Goal: Complete application form: Complete application form

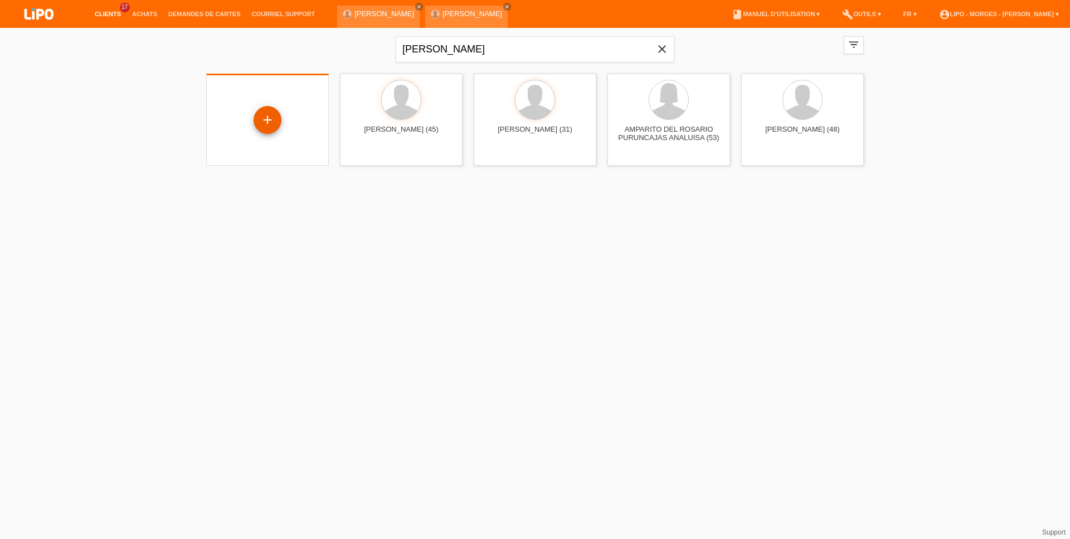
click at [266, 123] on div "+" at bounding box center [268, 120] width 28 height 28
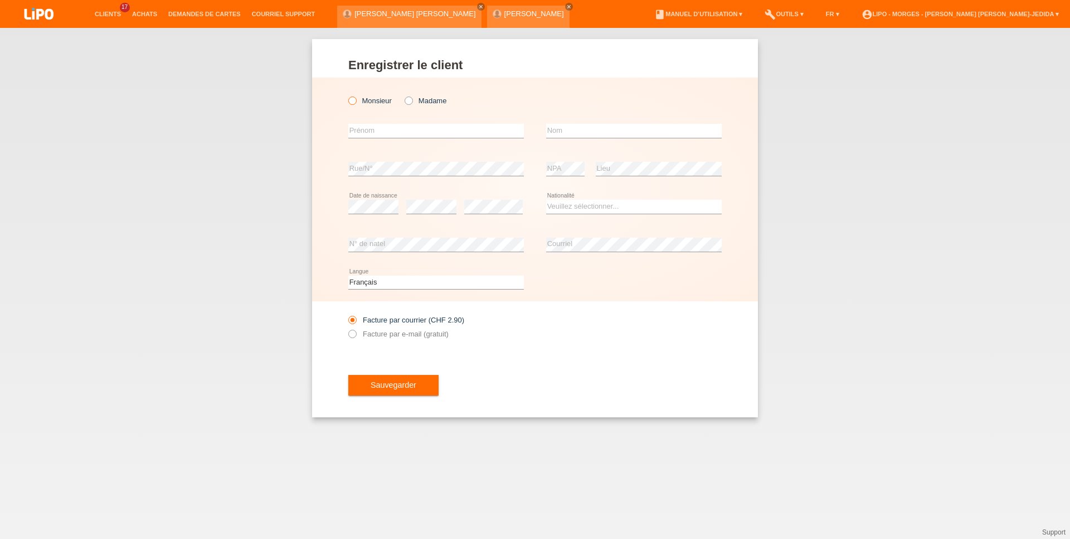
click at [377, 100] on label "Monsieur" at bounding box center [369, 100] width 43 height 8
click at [356, 100] on input "Monsieur" at bounding box center [351, 99] width 7 height 7
radio input "true"
click at [365, 133] on input "text" at bounding box center [436, 131] width 176 height 14
click at [392, 117] on div "error Prénom" at bounding box center [436, 131] width 176 height 38
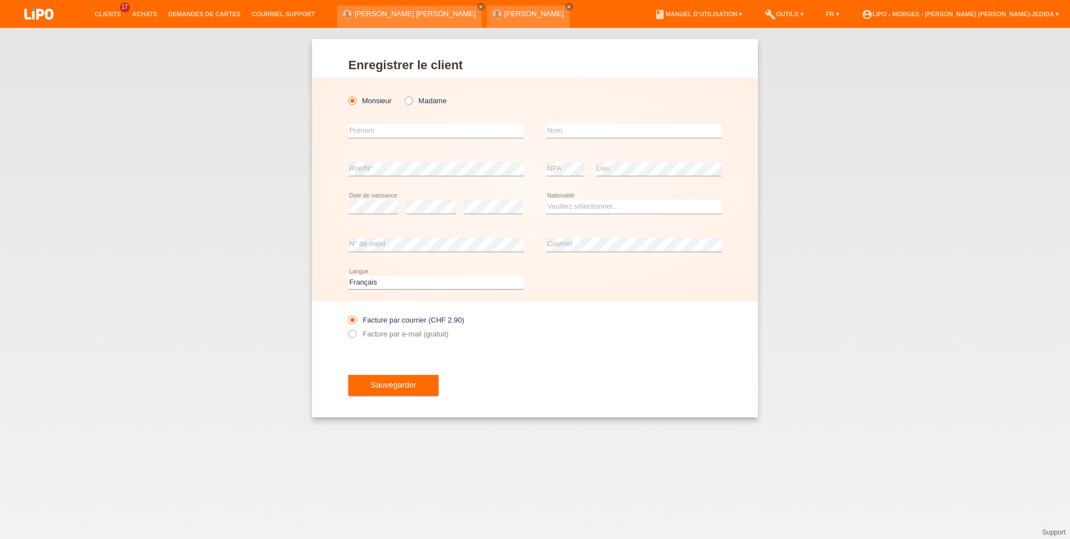
click at [394, 122] on div "error Prénom" at bounding box center [436, 131] width 176 height 38
click at [470, 138] on input "text" at bounding box center [436, 131] width 176 height 14
type input "lila"
click at [610, 132] on input "text" at bounding box center [634, 131] width 176 height 14
type input "[DATE]"
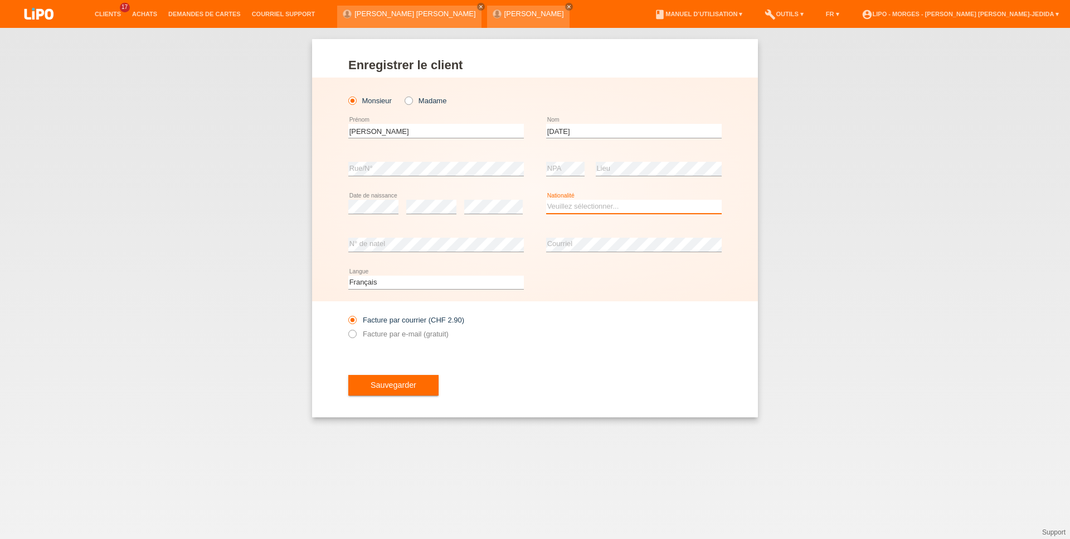
click at [546, 200] on select "Veuillez sélectionner... Suisse Allemagne Autriche Liechtenstein ------------ A…" at bounding box center [634, 206] width 176 height 13
select select "AL"
click at [0, 0] on option "Albanie" at bounding box center [0, 0] width 0 height 0
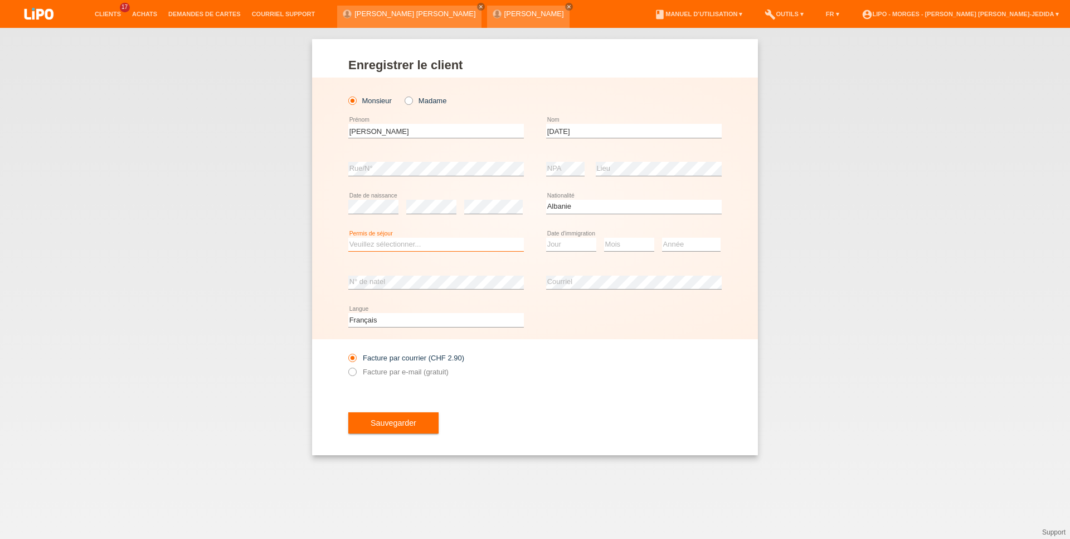
click at [348, 237] on select "Veuillez sélectionner... C B B - Statut de réfugié Autre" at bounding box center [436, 243] width 176 height 13
select select "B"
click at [0, 0] on option "B" at bounding box center [0, 0] width 0 height 0
click at [546, 237] on select "Jour 01 02 03 04 05 06 07 08 09 10 11" at bounding box center [571, 243] width 50 height 13
select select "01"
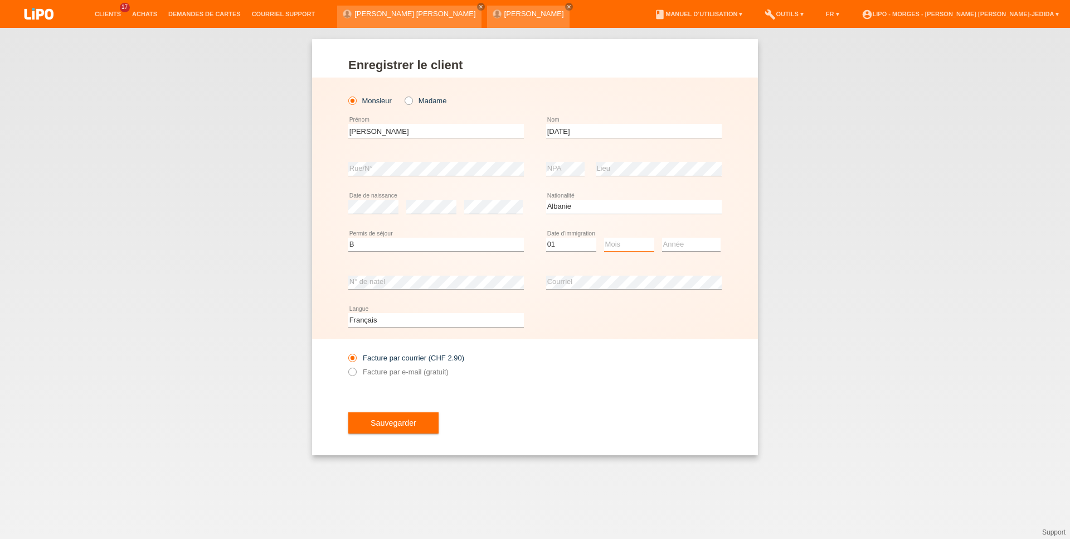
click at [604, 237] on select "Mois 01 02 03 04 05 06 07 08 09 10 11" at bounding box center [629, 243] width 50 height 13
select select "01"
click at [0, 0] on option "01" at bounding box center [0, 0] width 0 height 0
click at [662, 237] on select "Année 2025 2024 2023 2022 2021 2020 2019 2018 2017 2016 2015 2014 2013 2012 201…" at bounding box center [691, 243] width 59 height 13
select select "2000"
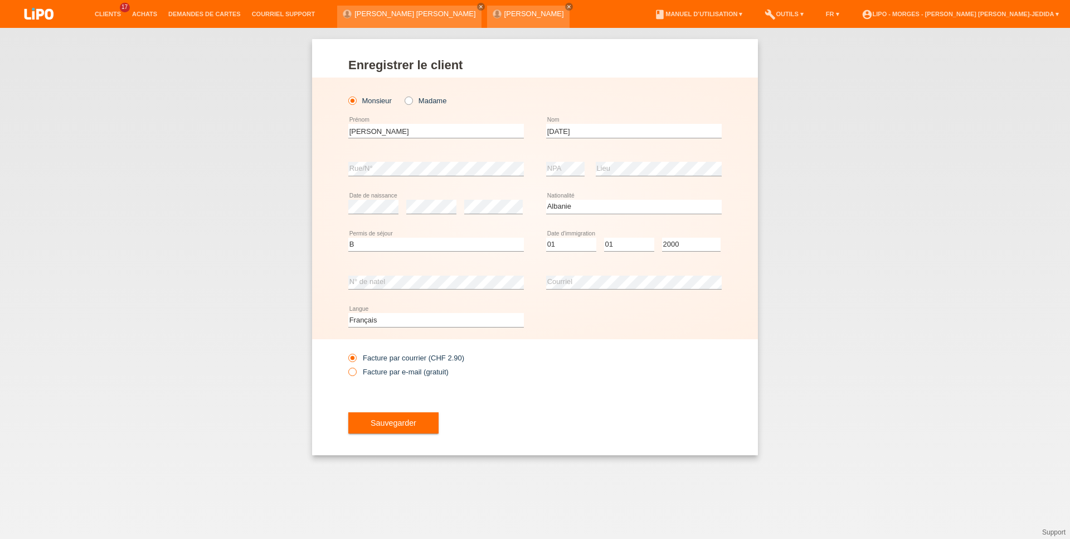
click at [369, 373] on label "Facture par e-mail (gratuit)" at bounding box center [398, 371] width 100 height 8
click at [356, 373] on input "Facture par e-mail (gratuit)" at bounding box center [351, 374] width 7 height 14
radio input "true"
click at [392, 427] on span "Sauvegarder" at bounding box center [394, 422] width 46 height 9
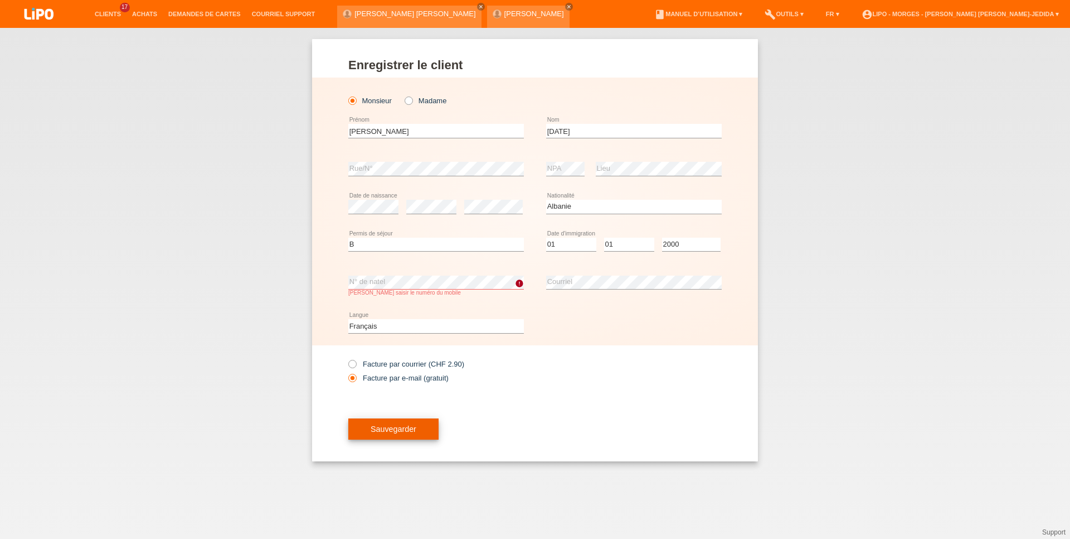
click at [356, 426] on button "Sauvegarder" at bounding box center [393, 428] width 90 height 21
click at [367, 425] on button "Sauvegarder" at bounding box center [393, 428] width 90 height 21
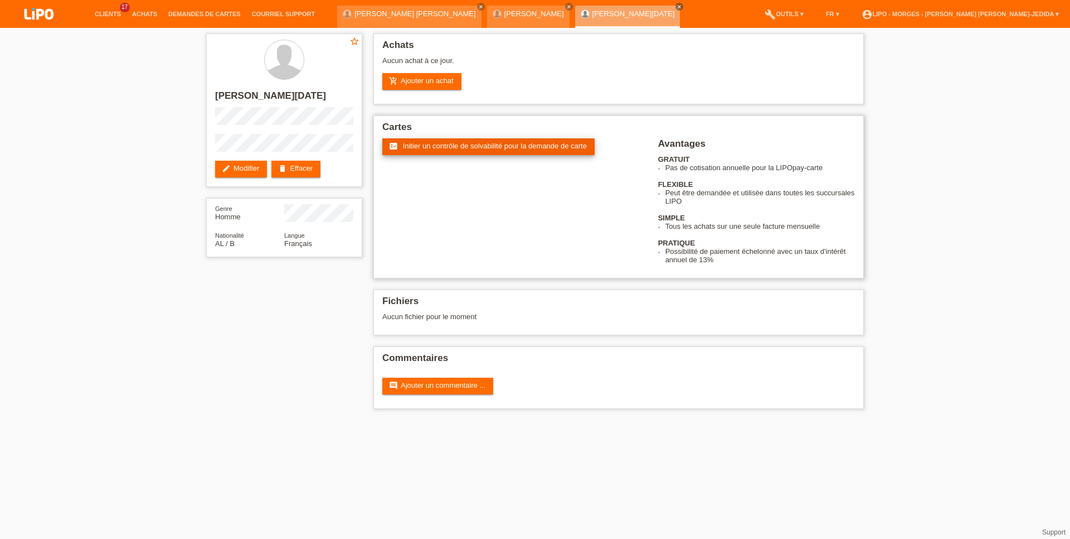
click at [409, 146] on span "Initier un contrôle de solvabilité pour la demande de carte" at bounding box center [495, 146] width 184 height 8
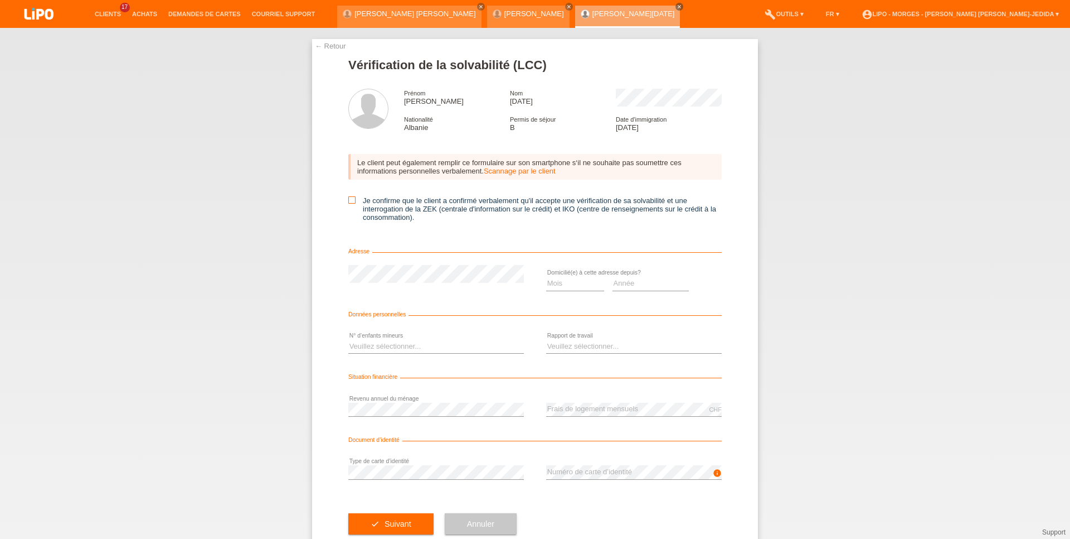
click at [348, 202] on icon at bounding box center [351, 199] width 7 height 7
click at [348, 202] on input "Je confirme que le client a confirmé verbalement qu'il accepte une vérification…" at bounding box center [351, 199] width 7 height 7
checkbox input "true"
click at [546, 277] on select "Mois 01 02 03 04 05 06 07 08 09 10" at bounding box center [575, 283] width 58 height 13
select select "10"
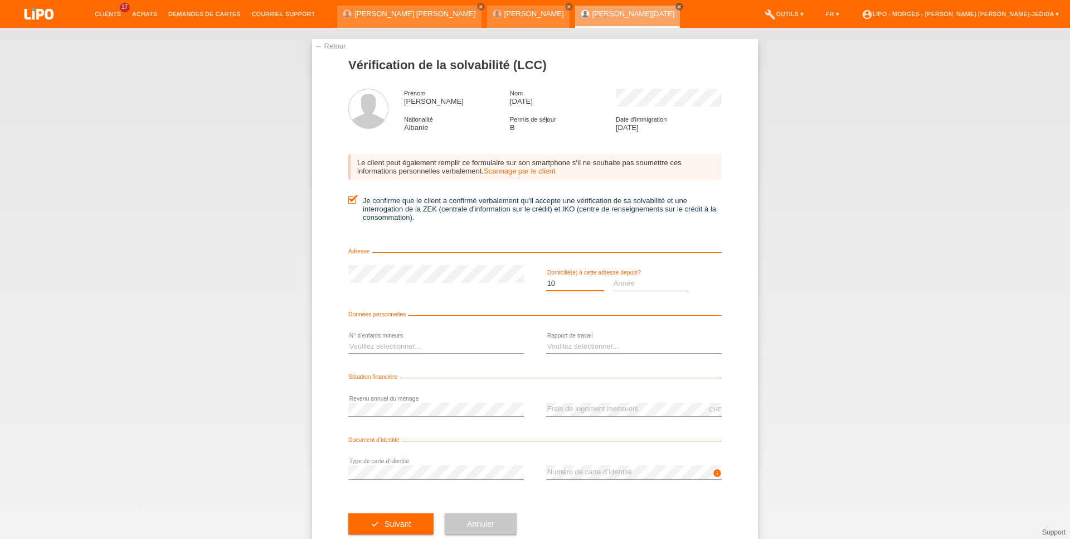
click at [0, 0] on option "10" at bounding box center [0, 0] width 0 height 0
click at [613, 277] on select "Année 2025 2024 2023 2022 2021 2020 2019 2018 2017 2016 2015 2014 2013 2012 201…" at bounding box center [651, 283] width 77 height 13
select select "2004"
click at [348, 339] on select "Veuillez sélectionner... 0 1 2 3 4 5 6 7 8 9" at bounding box center [436, 345] width 176 height 13
click at [0, 0] on option "2" at bounding box center [0, 0] width 0 height 0
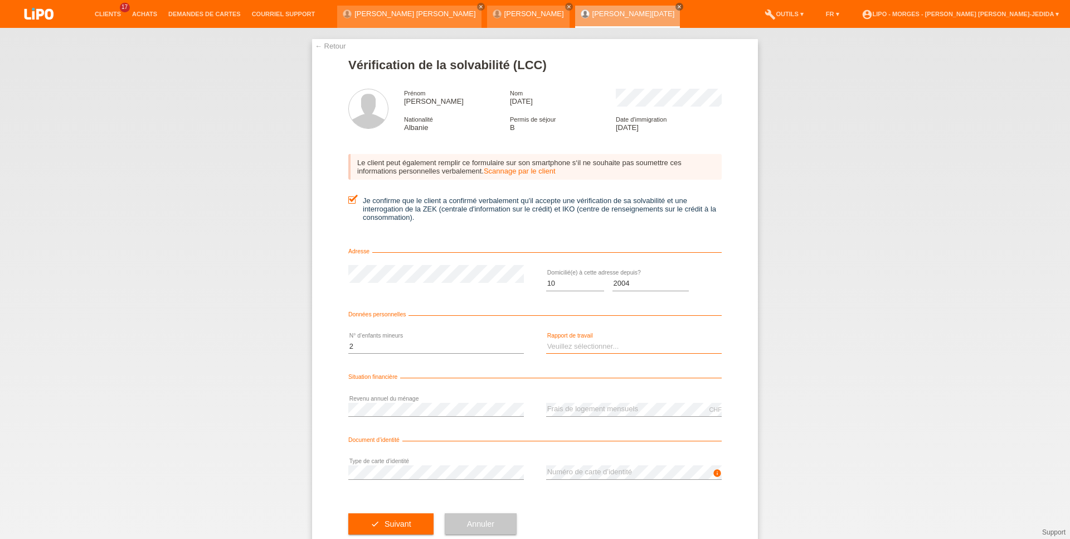
click at [546, 339] on select "Veuillez sélectionner... A durée indéterminée A durée déterminée Apprenti/étudi…" at bounding box center [634, 345] width 176 height 13
click at [348, 339] on select "Veuillez sélectionner... 0 1 2 3 4 5 6 7 8 9" at bounding box center [436, 345] width 176 height 13
select select "0"
click at [0, 0] on option "0" at bounding box center [0, 0] width 0 height 0
click at [546, 339] on select "Veuillez sélectionner... A durée indéterminée A durée déterminée Apprenti/étudi…" at bounding box center [634, 345] width 176 height 13
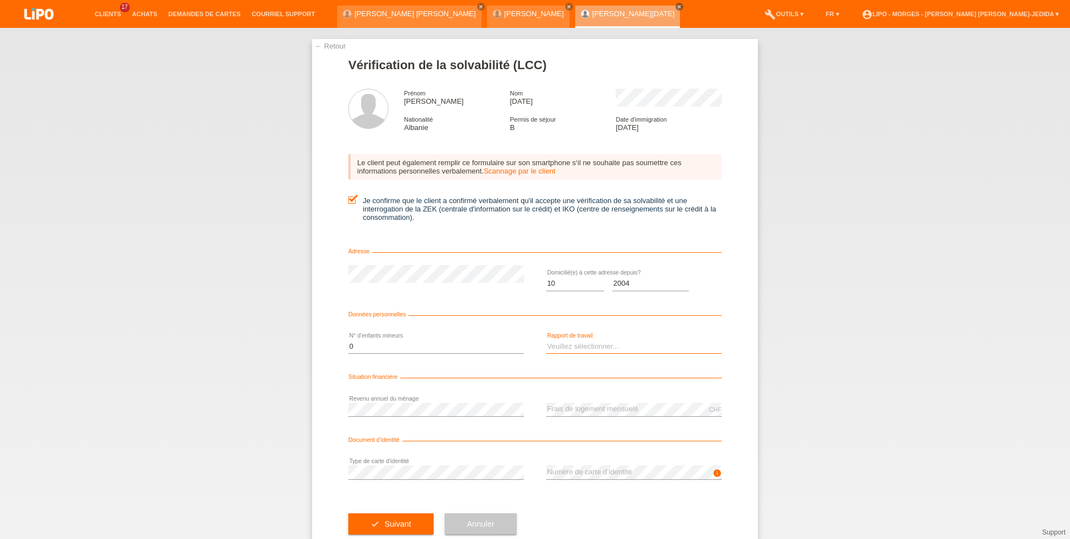
select select "UNLIMITED"
click at [0, 0] on option "A durée indéterminée" at bounding box center [0, 0] width 0 height 0
click at [455, 416] on icon at bounding box center [436, 416] width 176 height 1
click at [375, 530] on button "check Suivant" at bounding box center [390, 523] width 85 height 21
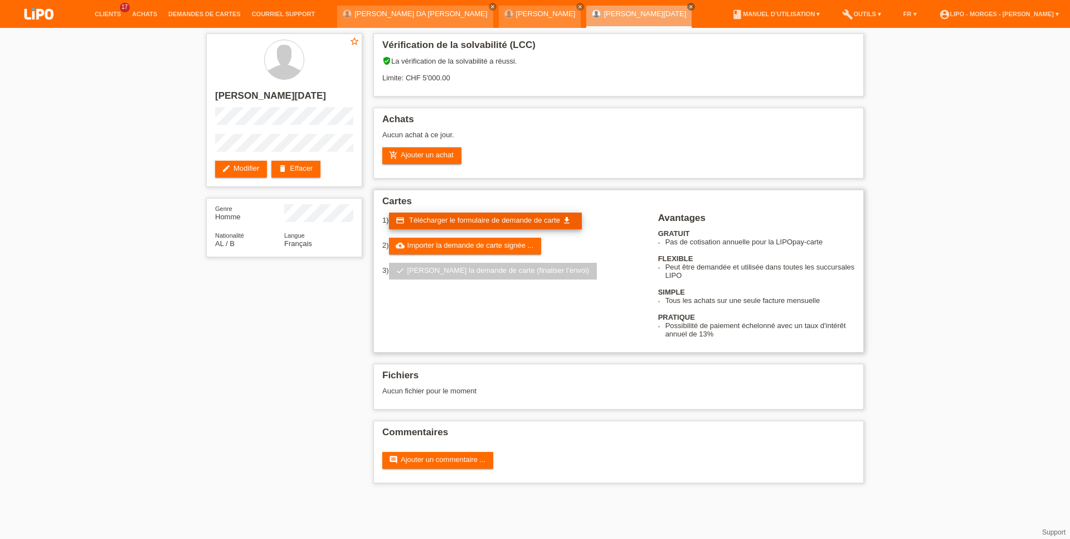
click at [520, 222] on span "Télécharger le formulaire de demande de carte" at bounding box center [484, 220] width 151 height 8
click at [431, 249] on link "cloud_upload Importer la demande de carte signée ..." at bounding box center [465, 245] width 153 height 17
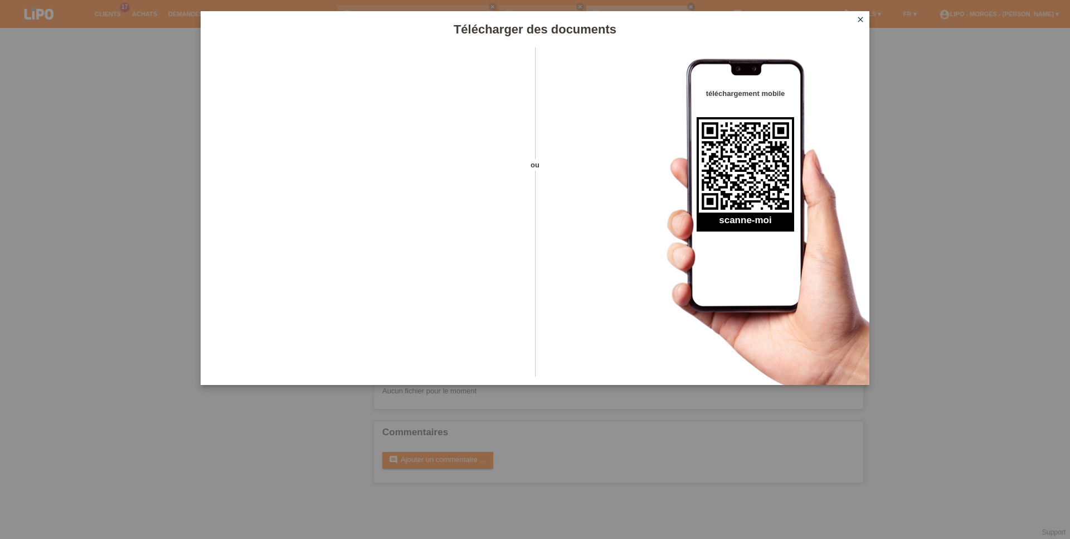
click at [858, 17] on icon "close" at bounding box center [860, 19] width 9 height 9
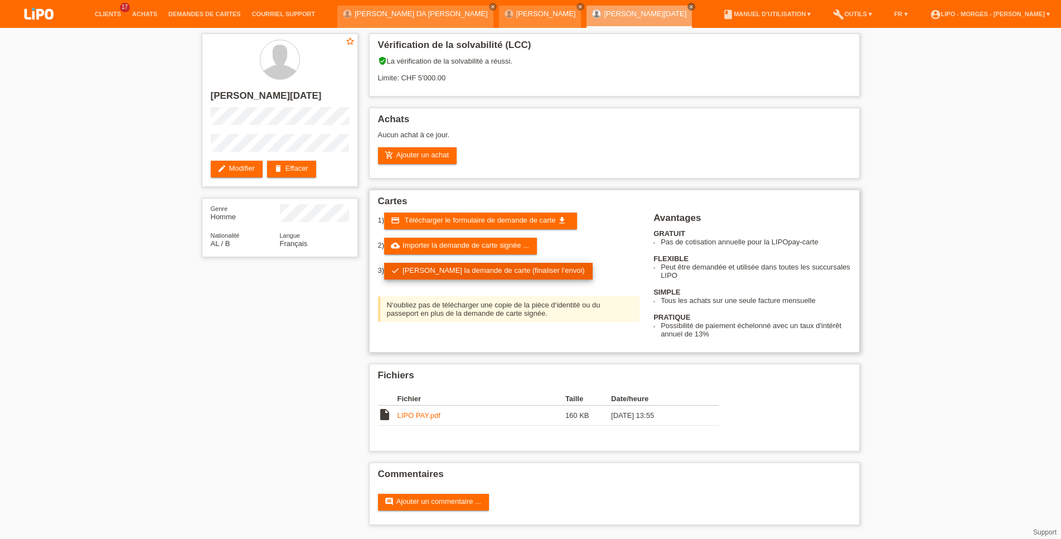
click at [446, 271] on link "check Soumettre la demande de carte (finaliser l’envoi)" at bounding box center [488, 271] width 208 height 17
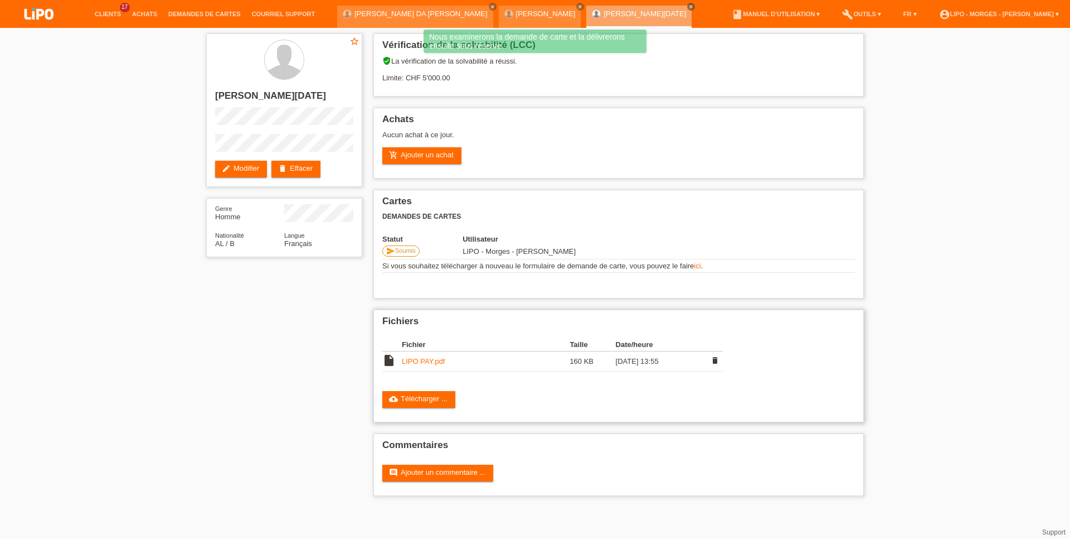
click at [419, 365] on link "LIPO PAY.pdf" at bounding box center [423, 361] width 43 height 8
drag, startPoint x: 453, startPoint y: 76, endPoint x: 419, endPoint y: 81, distance: 34.9
click at [419, 81] on div "verified_user La vérification de la solvabilité a réussi. Limite: CHF 5'000.00" at bounding box center [618, 73] width 473 height 34
click at [452, 105] on div "Vérification de la solvabilité (LCC) verified_user La vérification de la solvab…" at bounding box center [619, 267] width 502 height 479
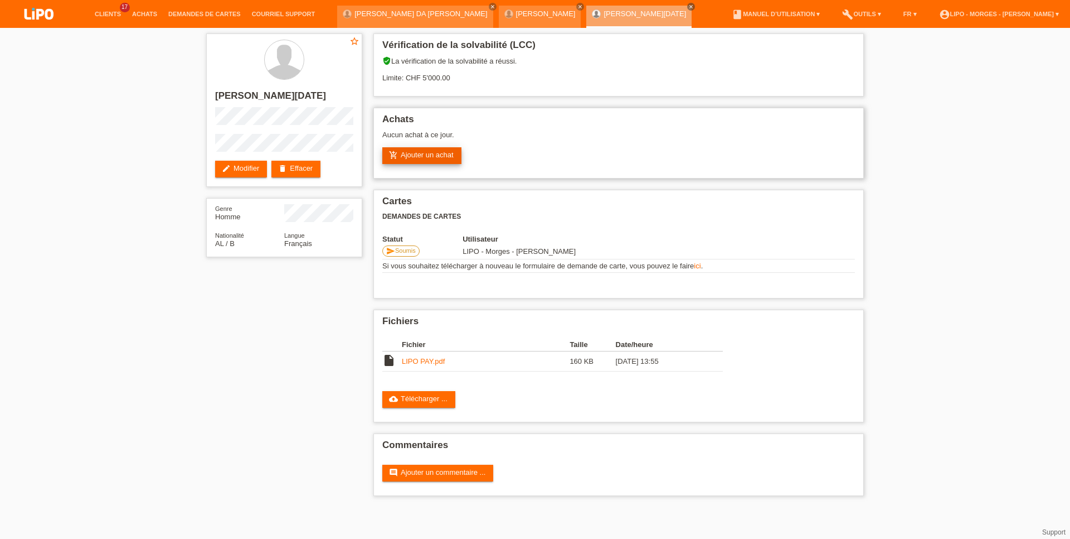
click at [394, 159] on icon "add_shopping_cart" at bounding box center [393, 155] width 9 height 9
